Goal: Task Accomplishment & Management: Complete application form

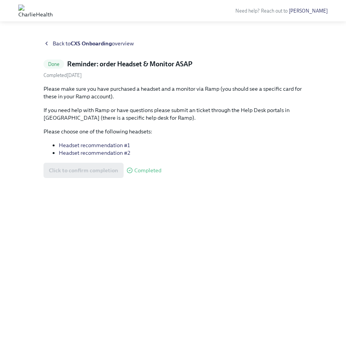
click at [96, 172] on div "Click to confirm completion Completed" at bounding box center [102, 170] width 118 height 15
click at [66, 46] on span "Back to CXS Onboarding overview" at bounding box center [93, 44] width 81 height 8
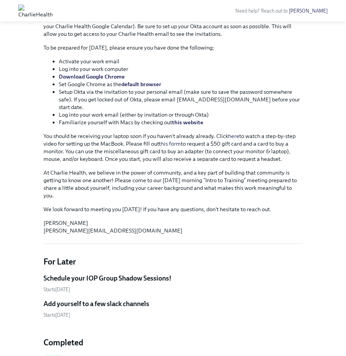
scroll to position [229, 0]
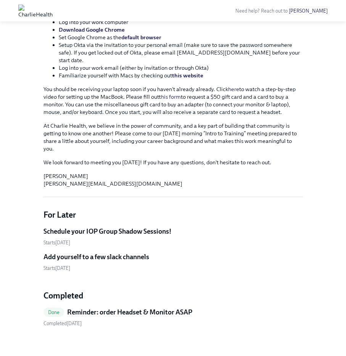
click at [146, 227] on h5 "Schedule your IOP Group Shadow Sessions!" at bounding box center [107, 231] width 128 height 9
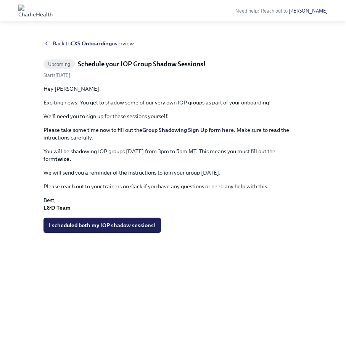
click at [53, 11] on img at bounding box center [35, 11] width 34 height 12
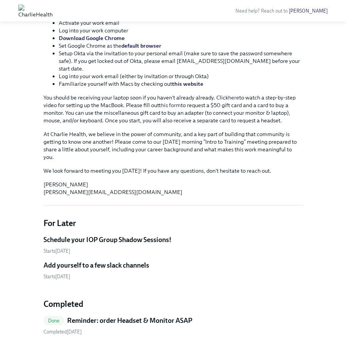
scroll to position [229, 0]
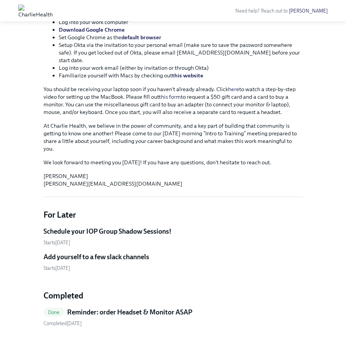
click at [145, 227] on h5 "Schedule your IOP Group Shadow Sessions!" at bounding box center [107, 231] width 128 height 9
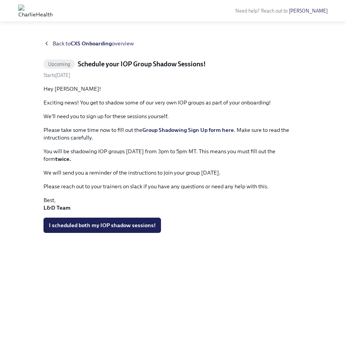
click at [189, 128] on strong "Group Shadowing Sign Up form here" at bounding box center [188, 130] width 92 height 7
